Goal: Task Accomplishment & Management: Use online tool/utility

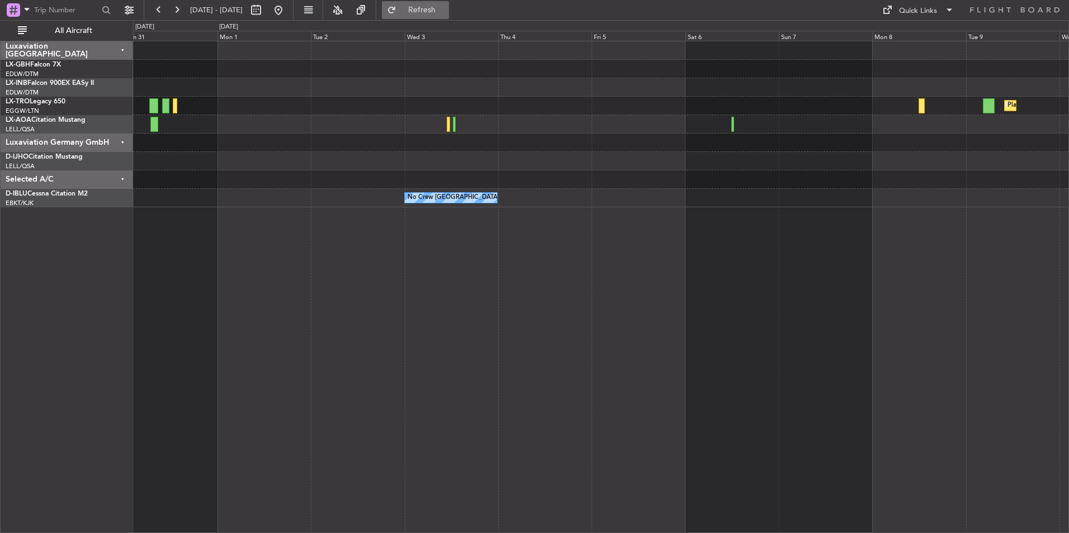
click at [446, 9] on span "Refresh" at bounding box center [422, 10] width 47 height 8
click at [287, 8] on button at bounding box center [279, 10] width 18 height 18
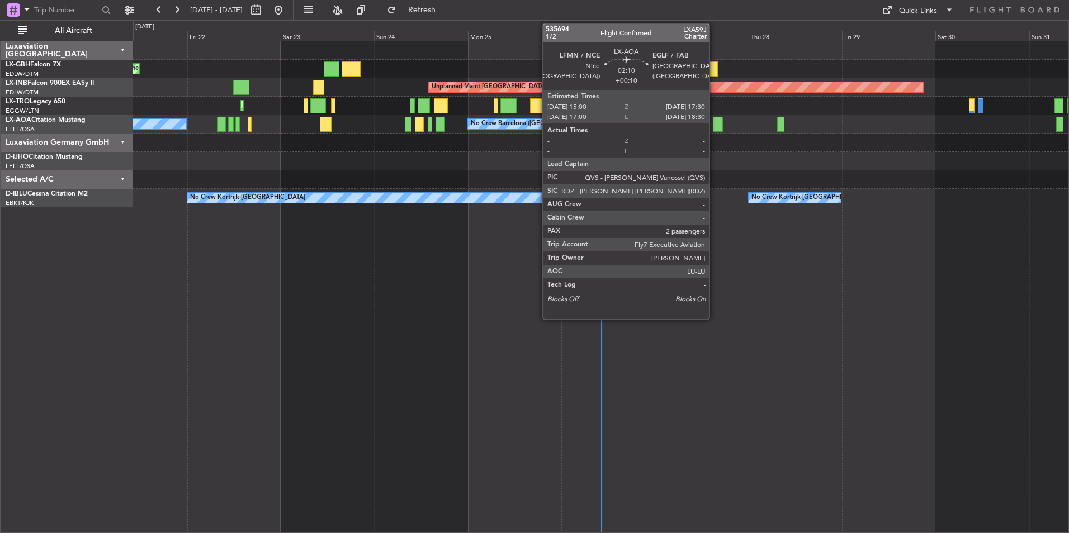
click at [716, 126] on div at bounding box center [718, 124] width 10 height 15
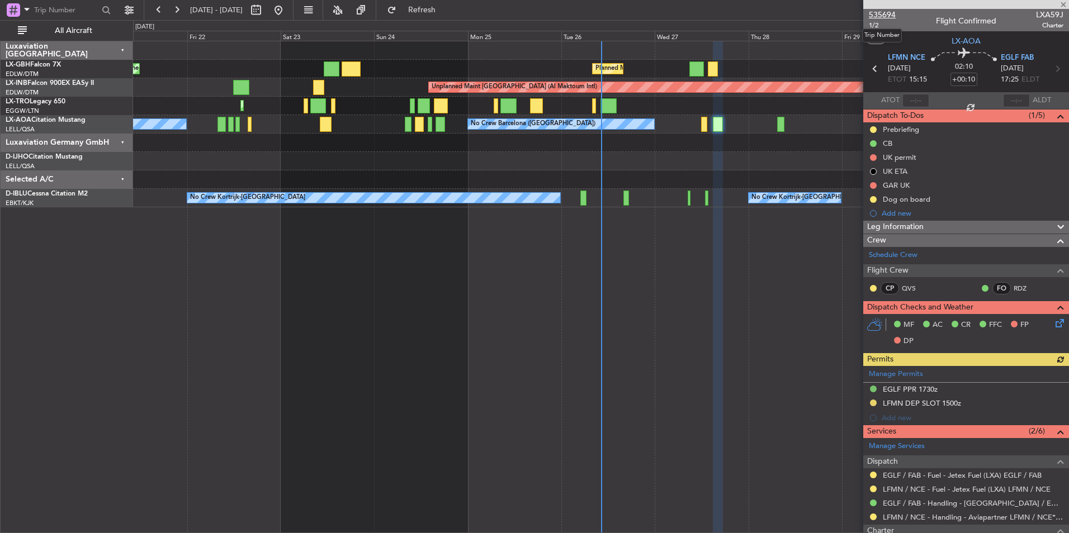
click at [882, 13] on span "535694" at bounding box center [882, 15] width 27 height 12
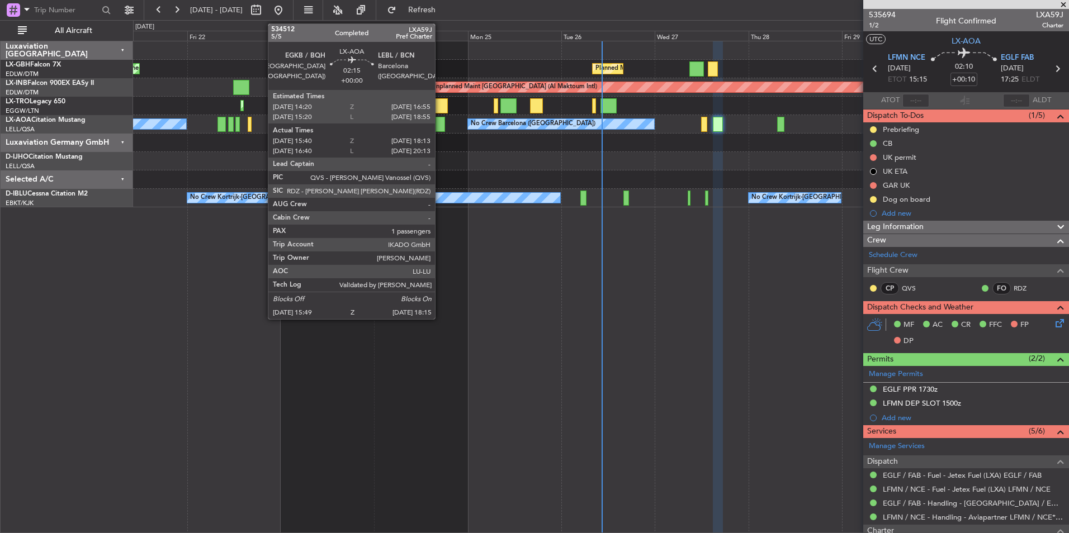
click at [440, 124] on div at bounding box center [441, 124] width 10 height 15
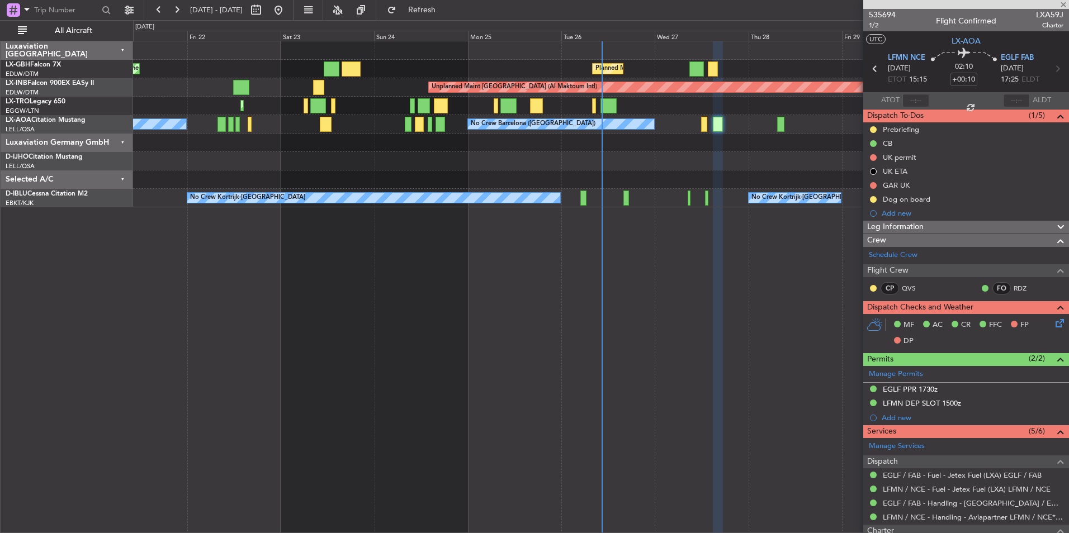
click at [440, 124] on div at bounding box center [441, 124] width 10 height 15
type input "15:50"
type input "18:03"
type input "1"
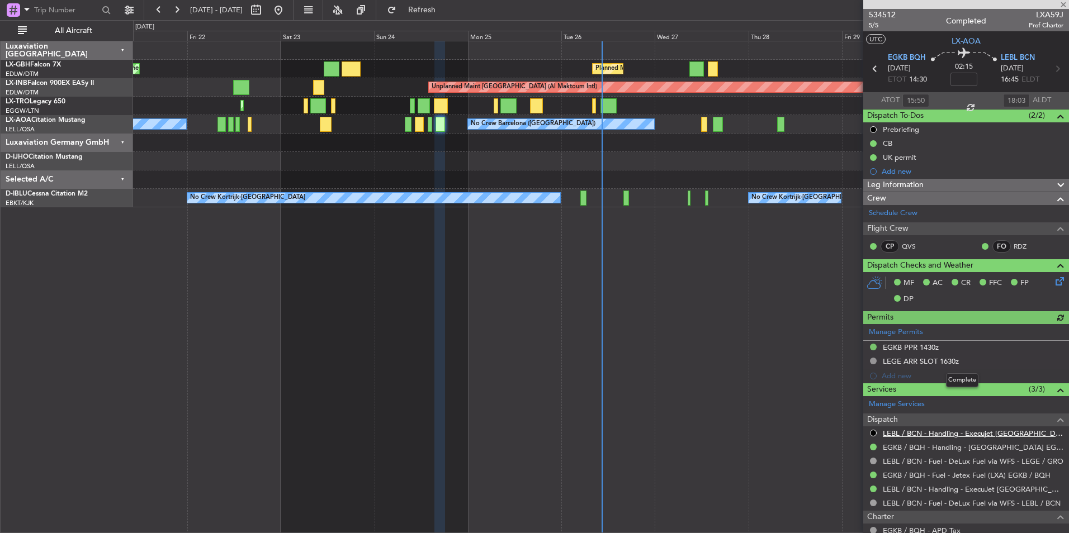
scroll to position [144, 0]
